Goal: Information Seeking & Learning: Learn about a topic

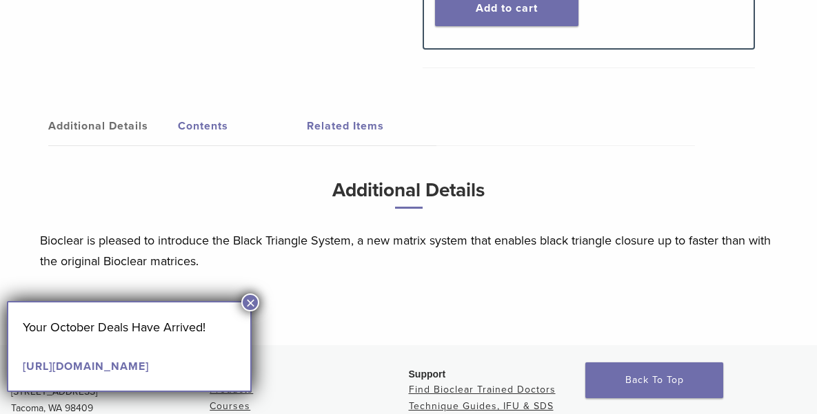
scroll to position [758, 0]
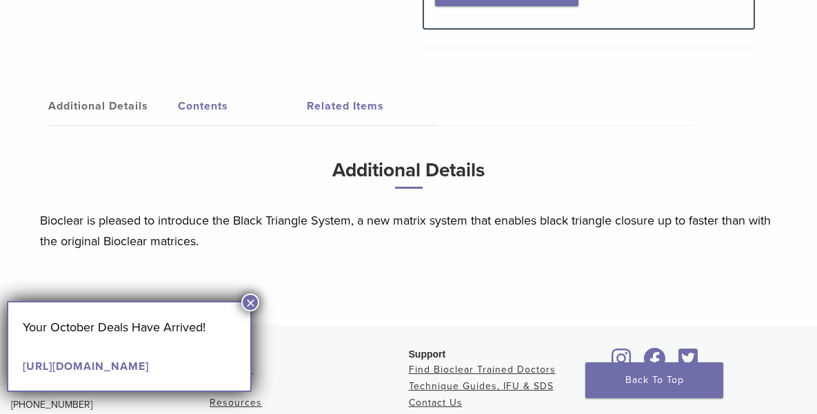
click at [254, 298] on button "×" at bounding box center [250, 303] width 18 height 18
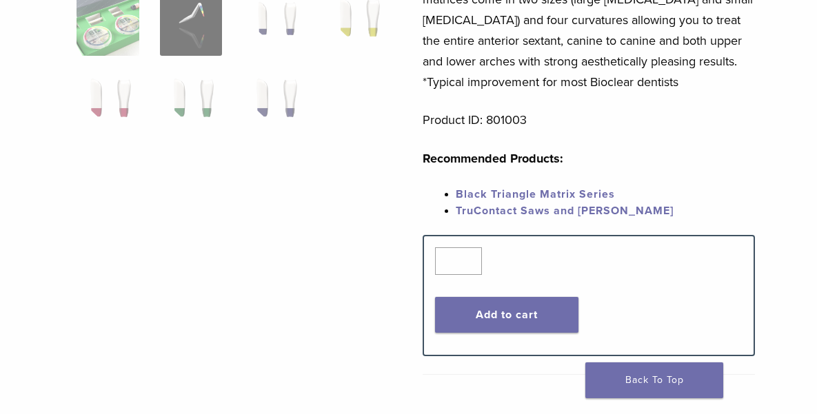
scroll to position [483, 0]
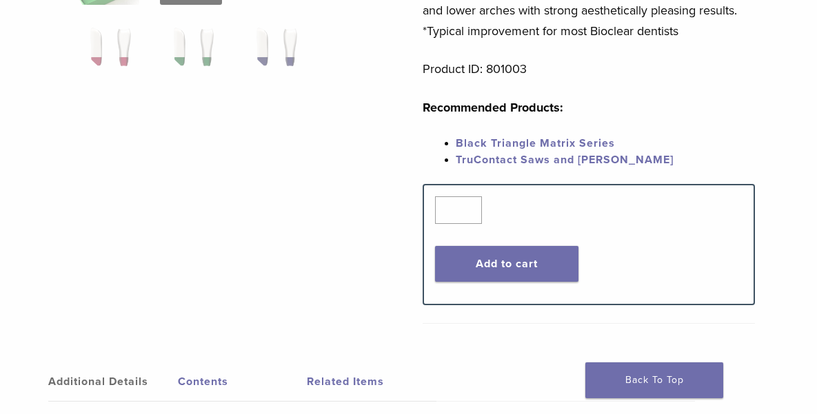
click at [470, 153] on link "TruContact Saws and [PERSON_NAME]" at bounding box center [565, 160] width 218 height 14
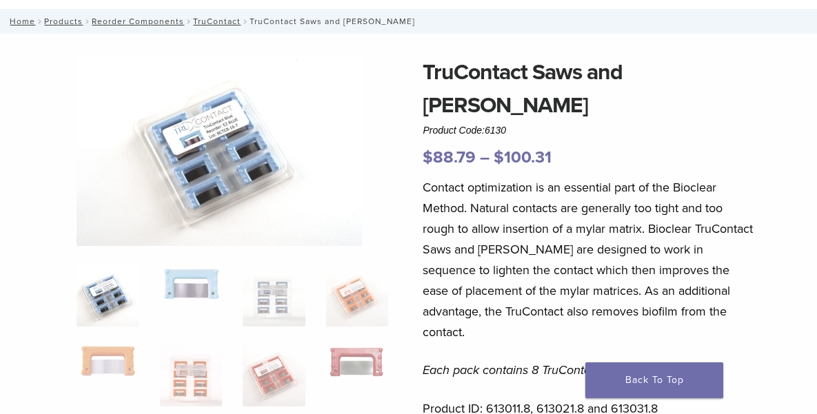
scroll to position [207, 0]
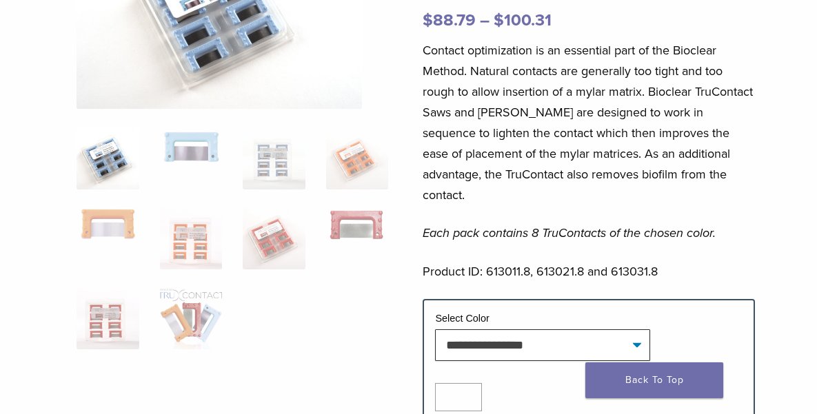
click at [139, 154] on img at bounding box center [108, 158] width 62 height 62
click at [201, 290] on img at bounding box center [191, 319] width 62 height 62
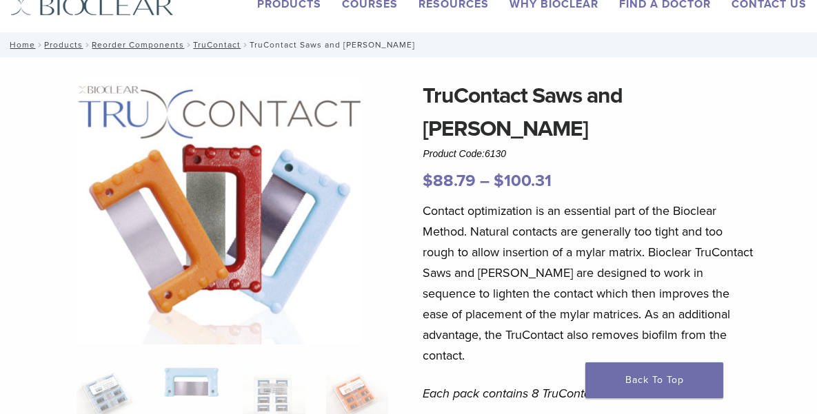
scroll to position [69, 0]
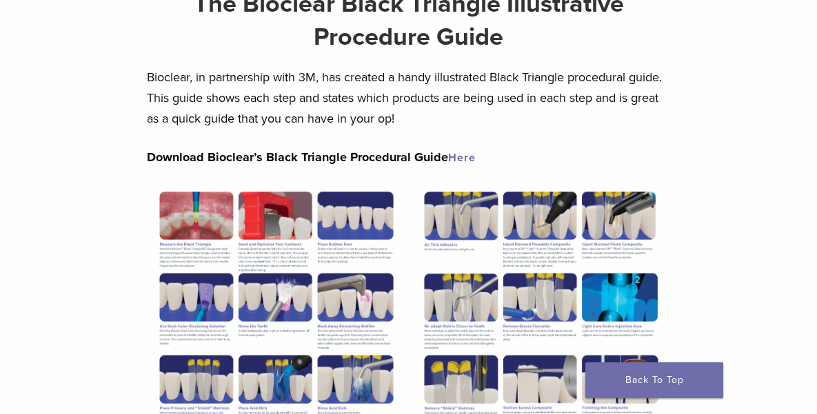
scroll to position [207, 0]
